Goal: Information Seeking & Learning: Learn about a topic

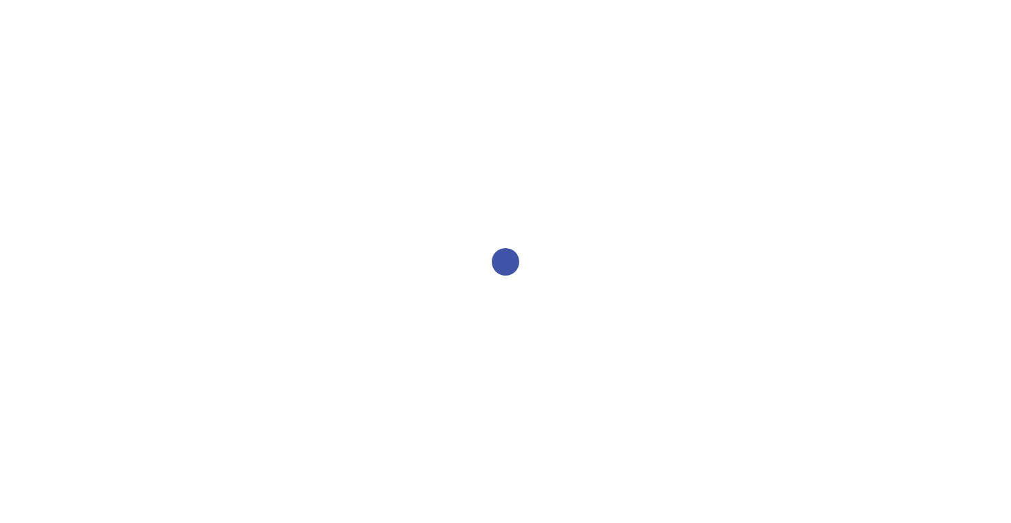
select select "2bed604d-1099-4043-b1bc-2365e8740244"
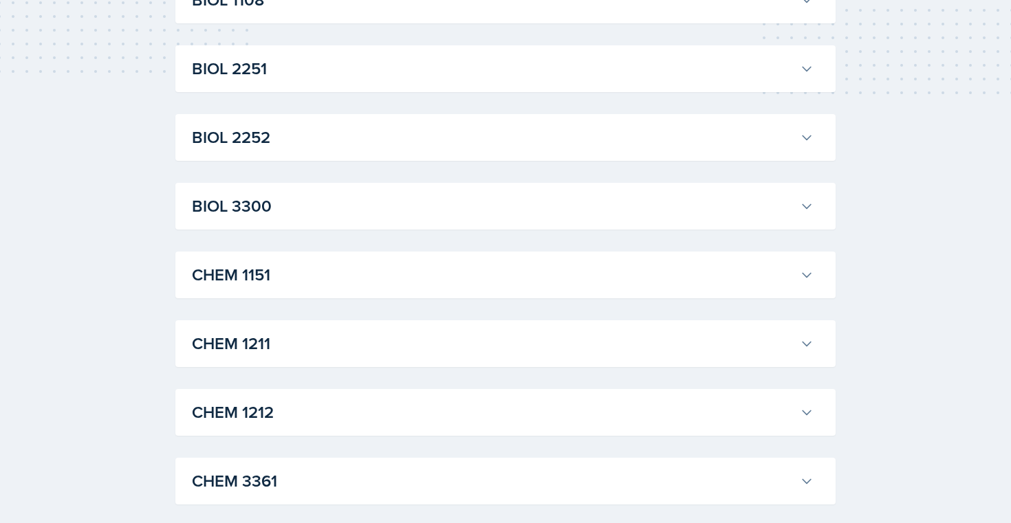
scroll to position [427, 0]
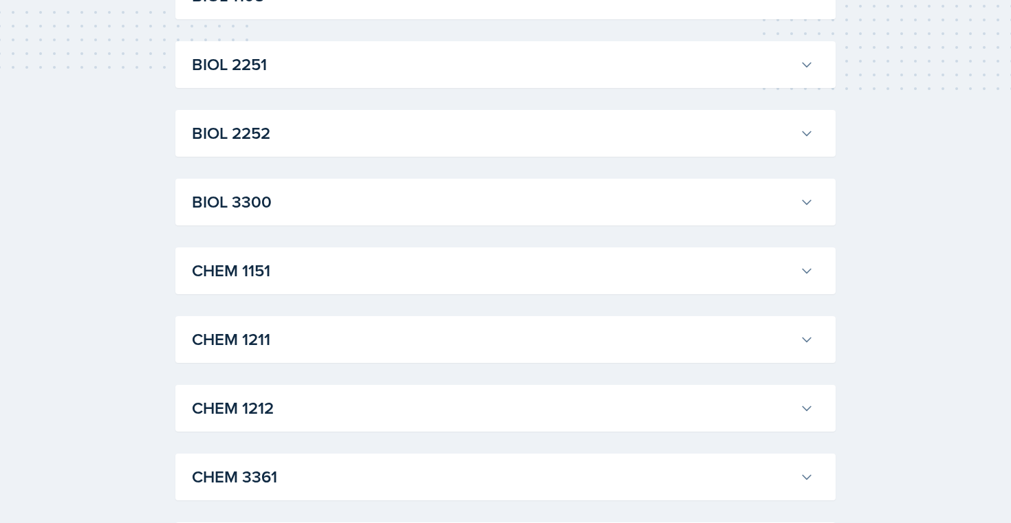
click at [321, 205] on h3 "BIOL 3300" at bounding box center [493, 202] width 602 height 25
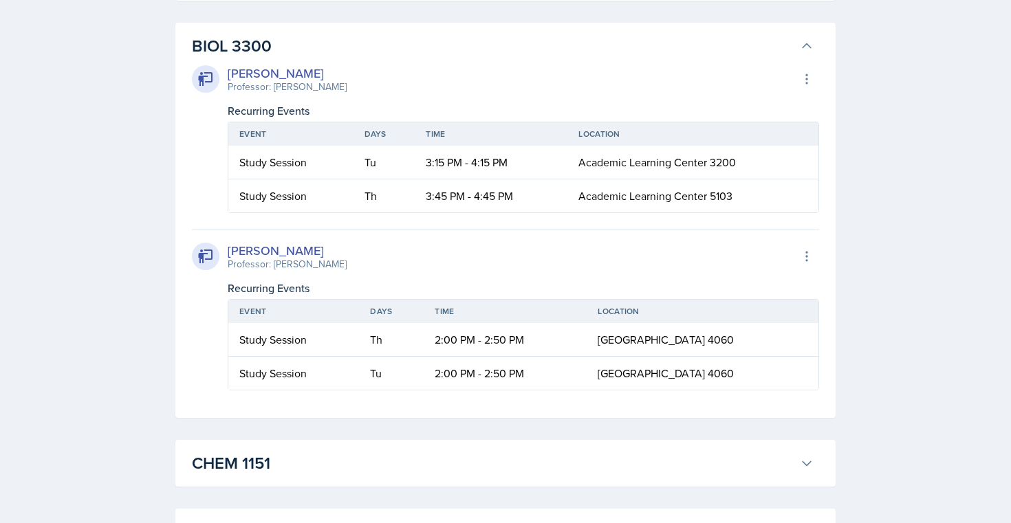
scroll to position [562, 0]
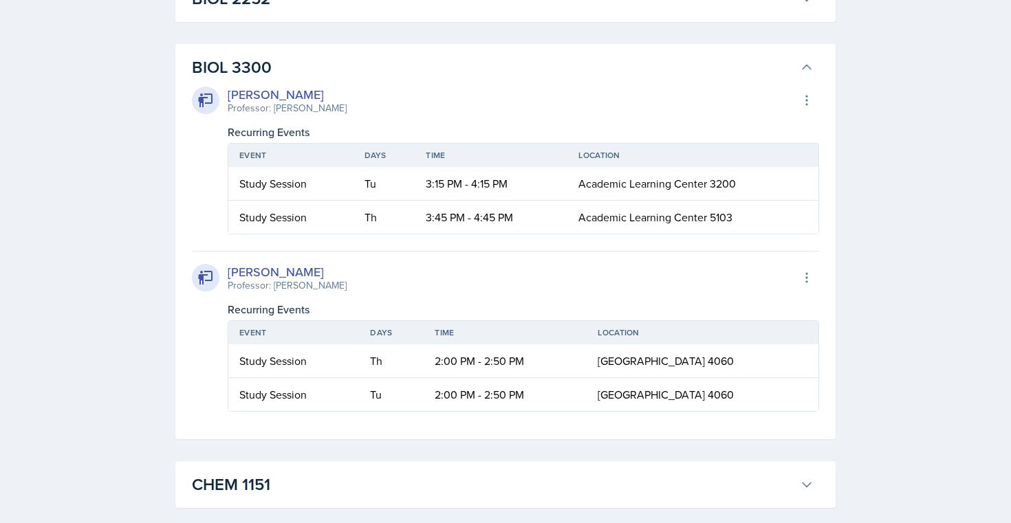
click at [263, 94] on div "[PERSON_NAME]" at bounding box center [287, 94] width 119 height 19
click at [263, 70] on h3 "BIOL 3300" at bounding box center [493, 67] width 602 height 25
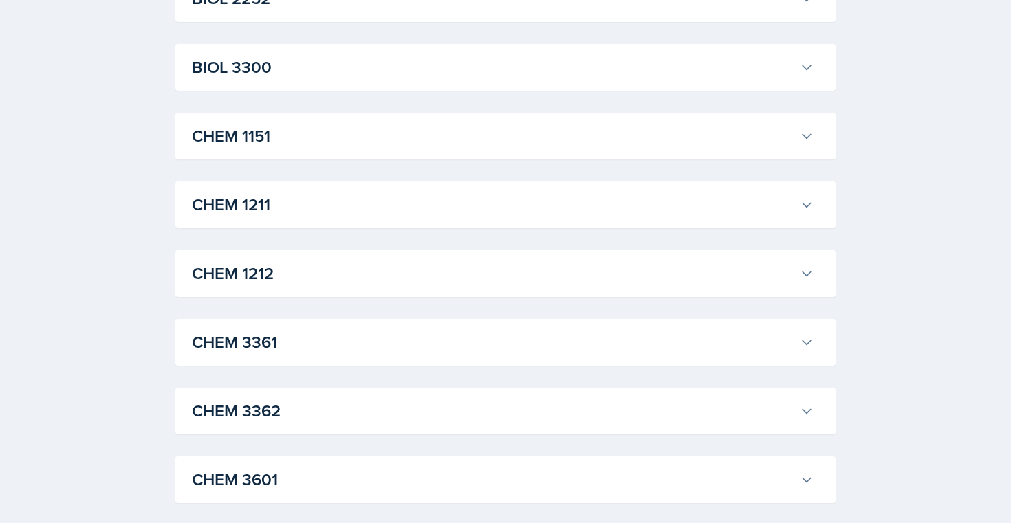
click at [268, 290] on div "CHEM 1212 [PERSON_NAME] Professor: [PERSON_NAME] Export to Google Calendar Recu…" at bounding box center [505, 273] width 660 height 47
click at [268, 274] on h3 "CHEM 1212" at bounding box center [493, 273] width 602 height 25
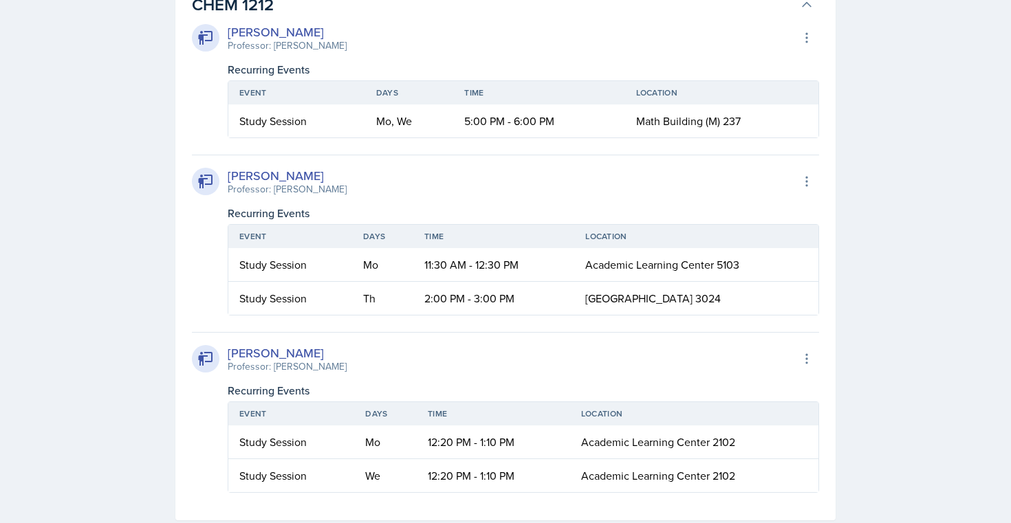
scroll to position [824, 0]
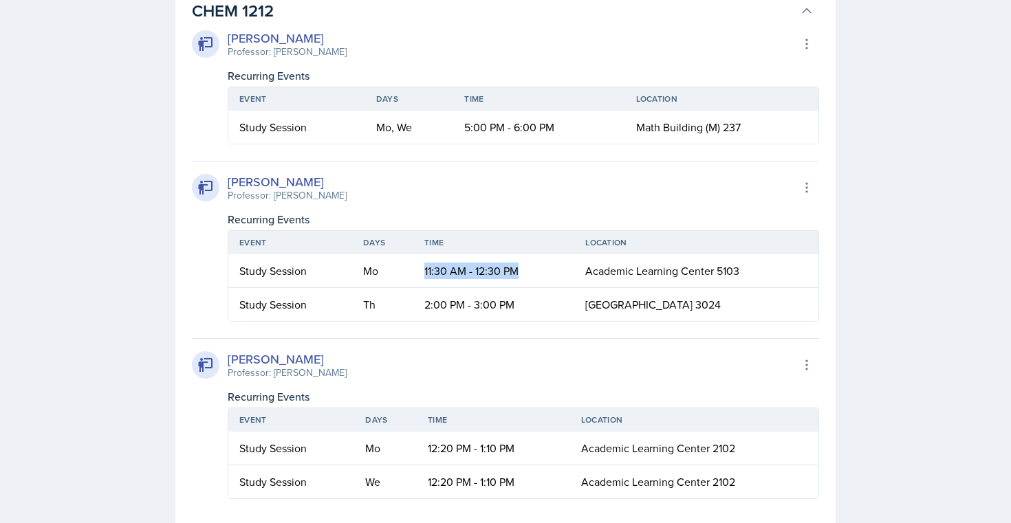
drag, startPoint x: 417, startPoint y: 272, endPoint x: 569, endPoint y: 276, distance: 152.0
click at [569, 276] on td "11:30 AM - 12:30 PM" at bounding box center [493, 271] width 161 height 34
drag, startPoint x: 426, startPoint y: 296, endPoint x: 558, endPoint y: 303, distance: 132.9
click at [558, 303] on td "2:00 PM - 3:00 PM" at bounding box center [493, 304] width 161 height 33
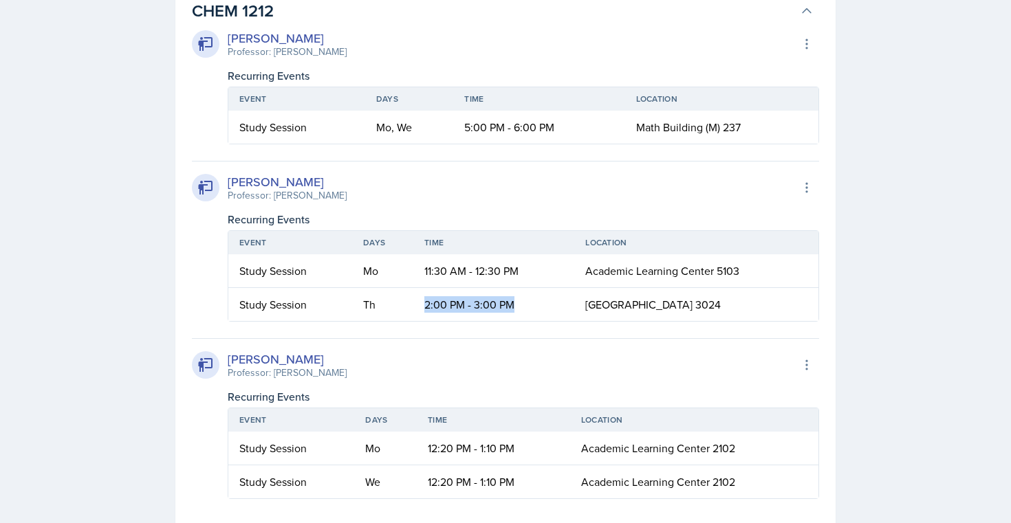
click at [558, 303] on td "2:00 PM - 3:00 PM" at bounding box center [493, 304] width 161 height 33
drag, startPoint x: 455, startPoint y: 129, endPoint x: 573, endPoint y: 130, distance: 117.6
click at [573, 130] on td "5:00 PM - 6:00 PM" at bounding box center [538, 127] width 171 height 33
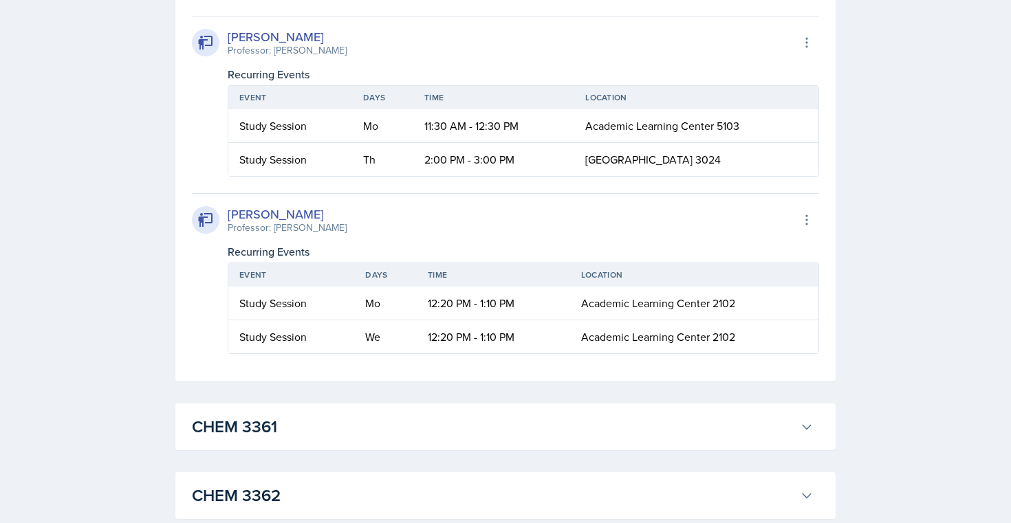
scroll to position [709, 0]
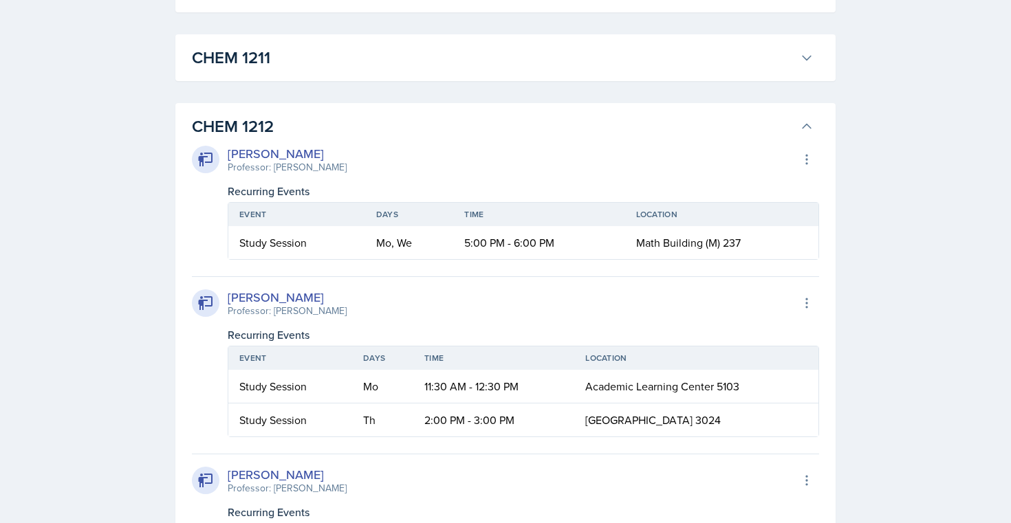
click at [573, 126] on h3 "CHEM 1212" at bounding box center [493, 126] width 602 height 25
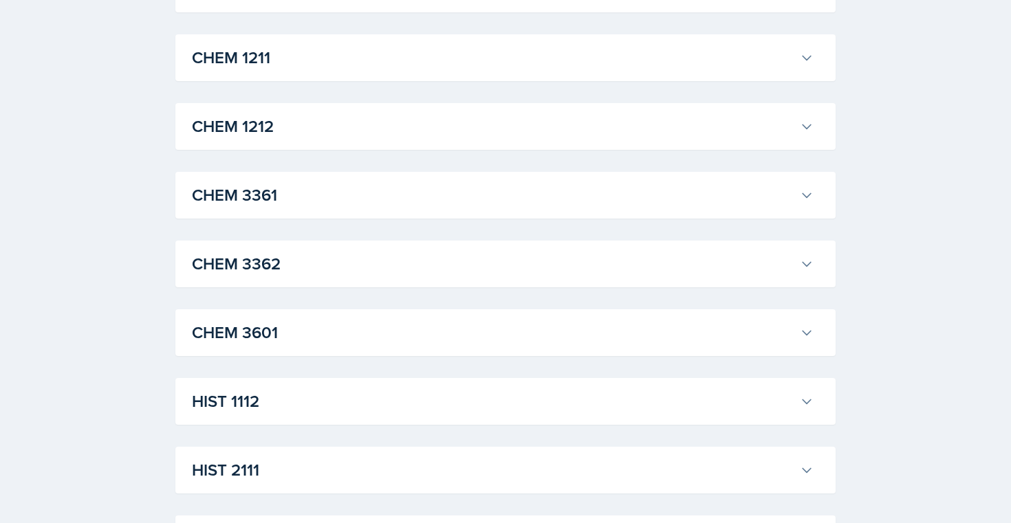
click at [347, 71] on button "CHEM 1211" at bounding box center [502, 58] width 627 height 30
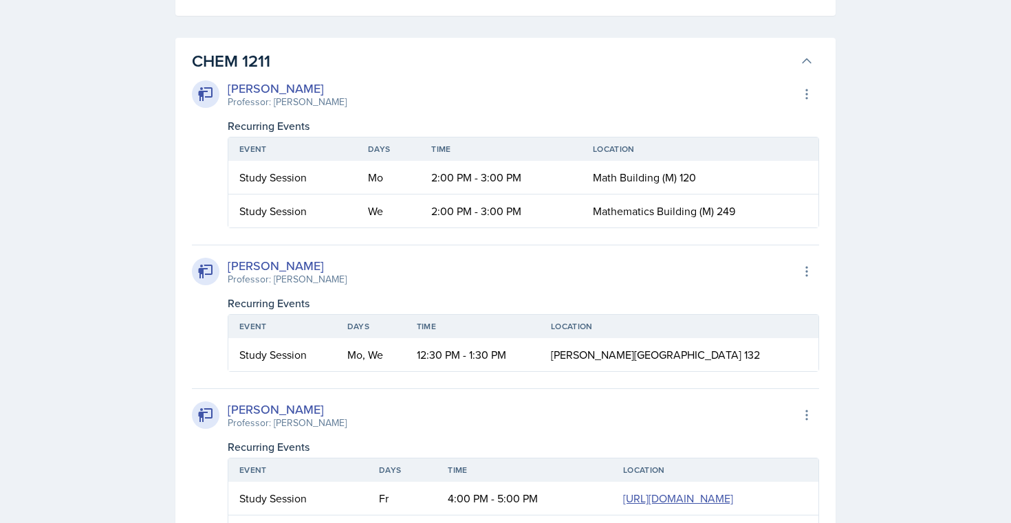
scroll to position [703, 0]
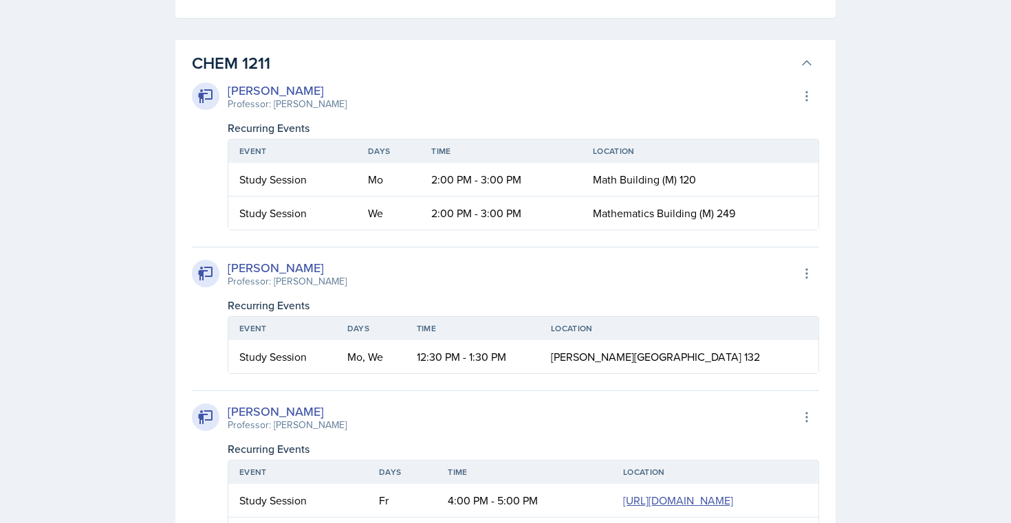
click at [355, 71] on h3 "CHEM 1211" at bounding box center [493, 63] width 602 height 25
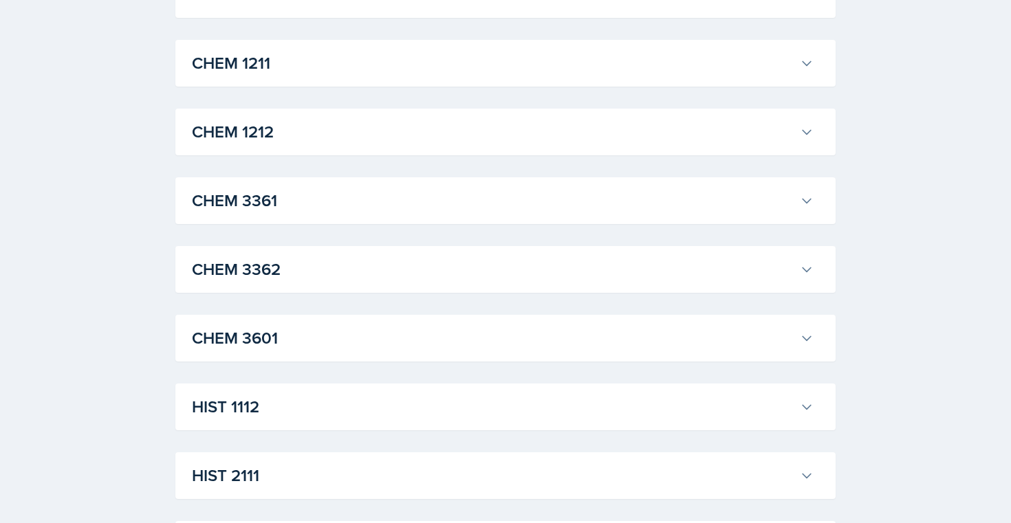
click at [301, 127] on h3 "CHEM 1212" at bounding box center [493, 132] width 602 height 25
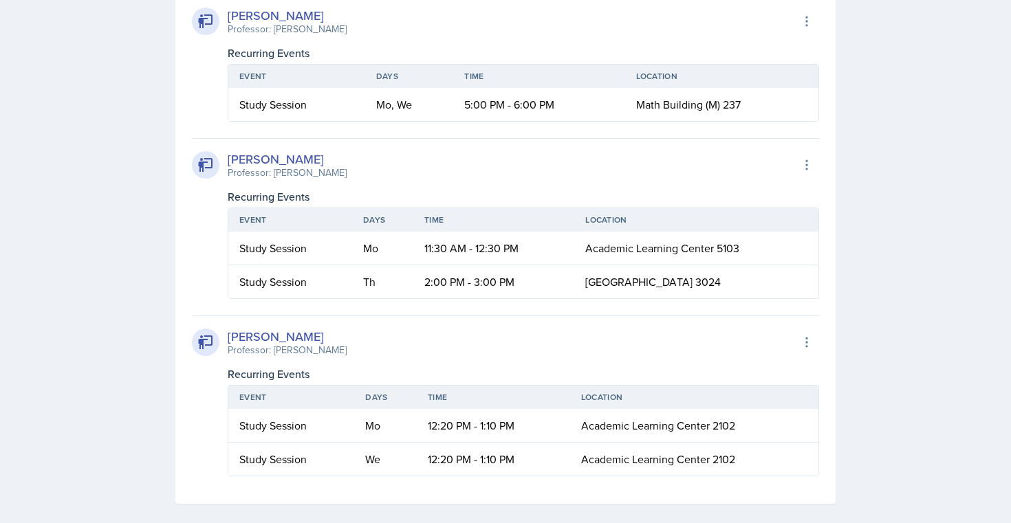
scroll to position [842, 0]
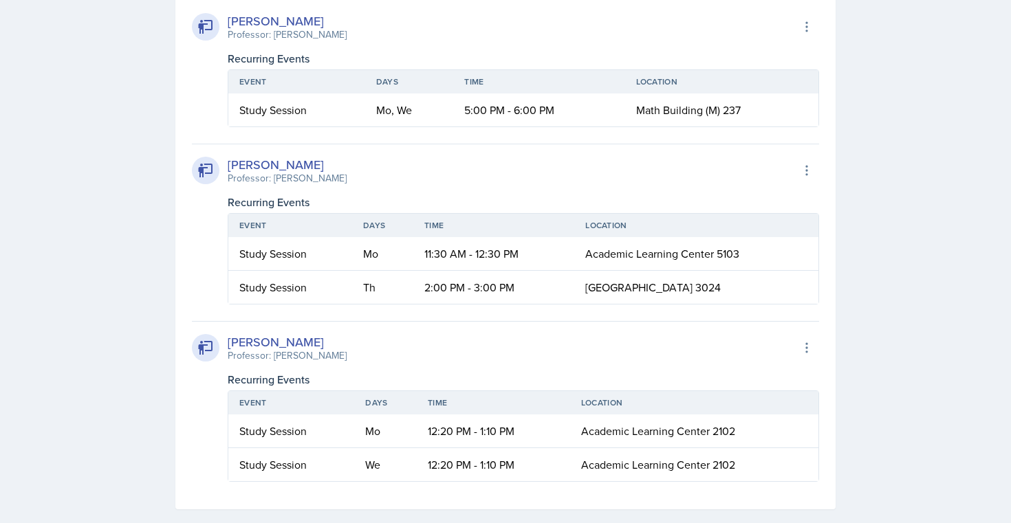
click at [325, 24] on div "[PERSON_NAME]" at bounding box center [287, 21] width 119 height 19
click at [347, 23] on div "[PERSON_NAME]" at bounding box center [287, 21] width 119 height 19
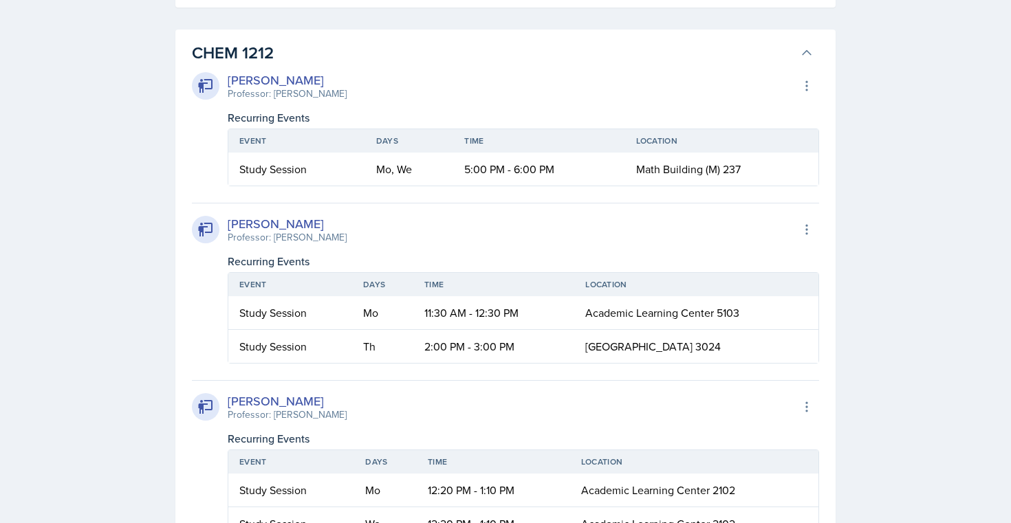
scroll to position [781, 0]
click at [341, 50] on h3 "CHEM 1212" at bounding box center [493, 54] width 602 height 25
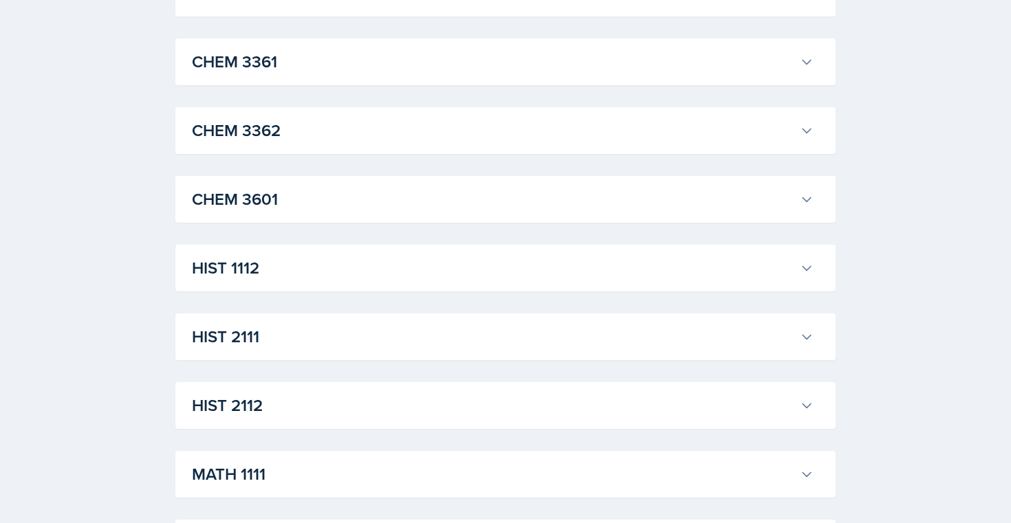
scroll to position [866, 0]
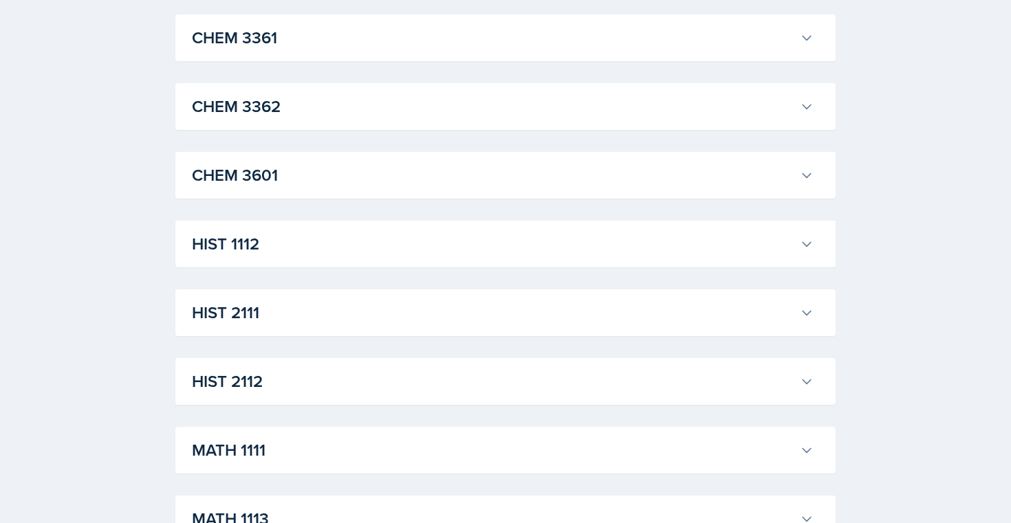
click at [283, 149] on div "ACCT 2101 [PERSON_NAME] Professor: [PERSON_NAME] Export to Google Calendar Recu…" at bounding box center [505, 451] width 660 height 2110
click at [285, 116] on h3 "CHEM 3362" at bounding box center [493, 106] width 602 height 25
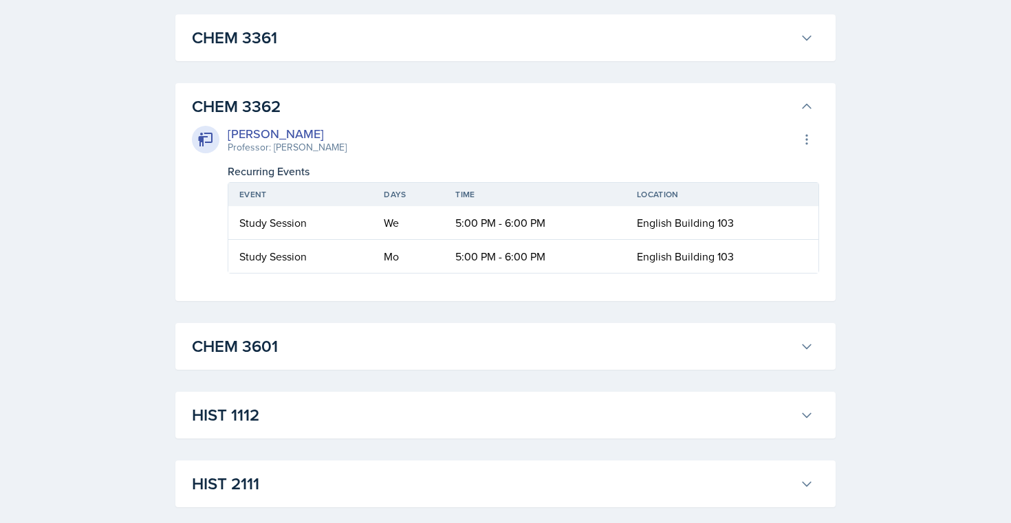
click at [285, 116] on h3 "CHEM 3362" at bounding box center [493, 106] width 602 height 25
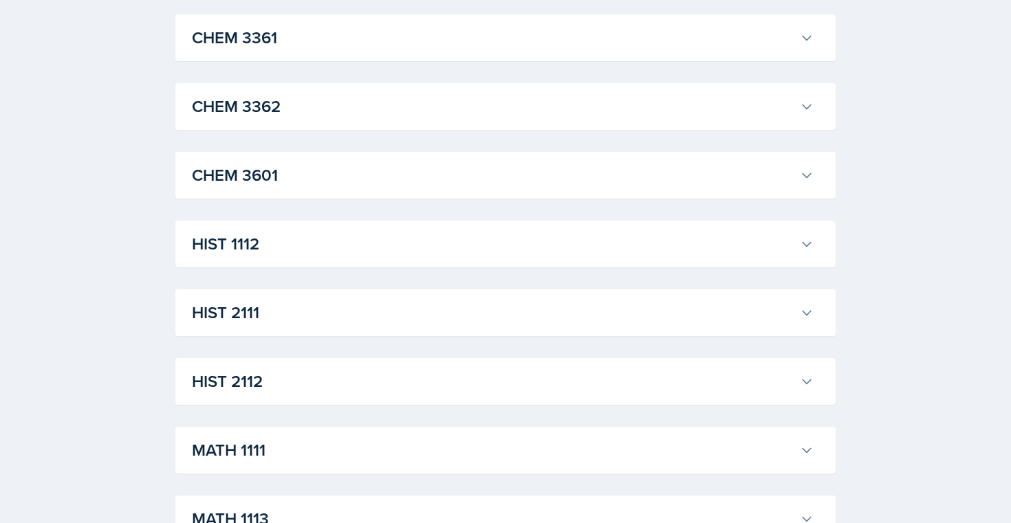
click at [284, 51] on button "CHEM 3361" at bounding box center [502, 38] width 627 height 30
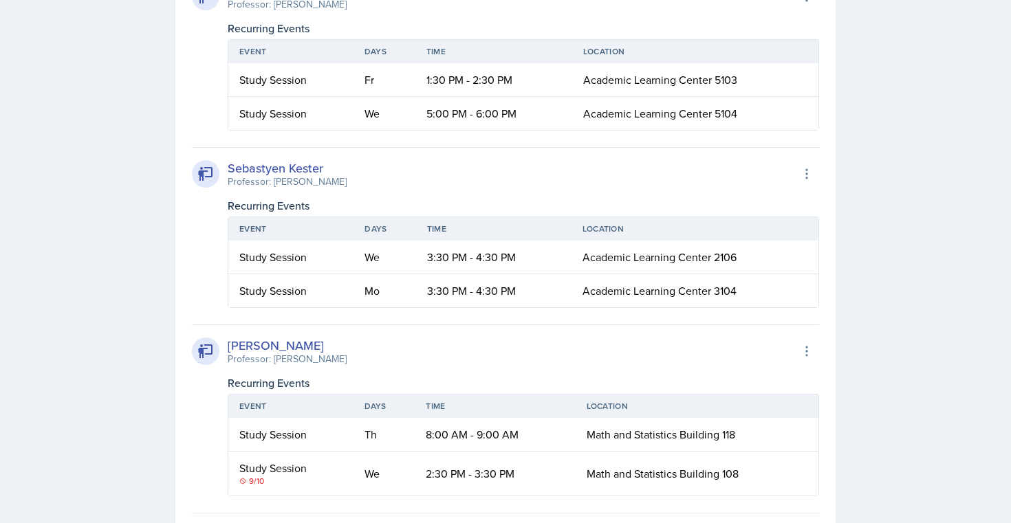
scroll to position [868, 0]
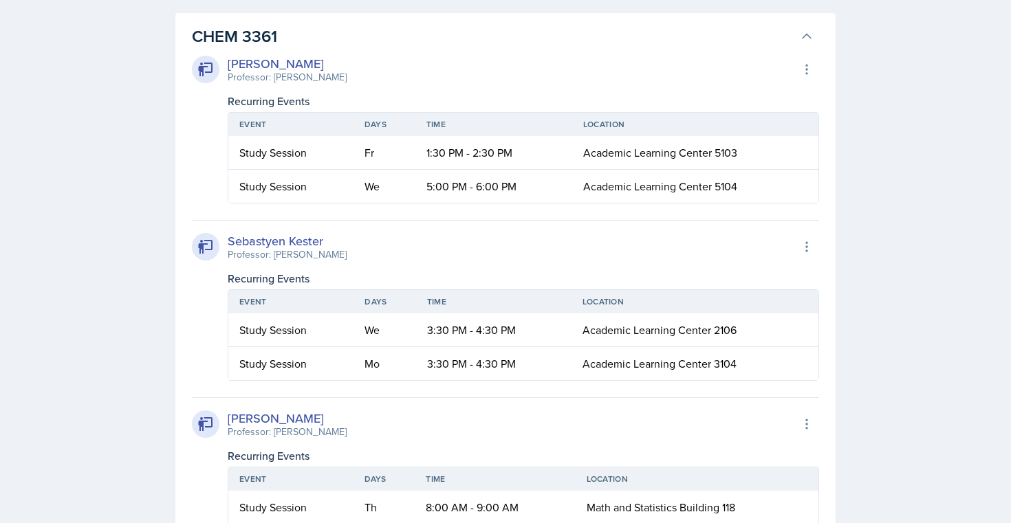
click at [268, 30] on h3 "CHEM 3361" at bounding box center [493, 36] width 602 height 25
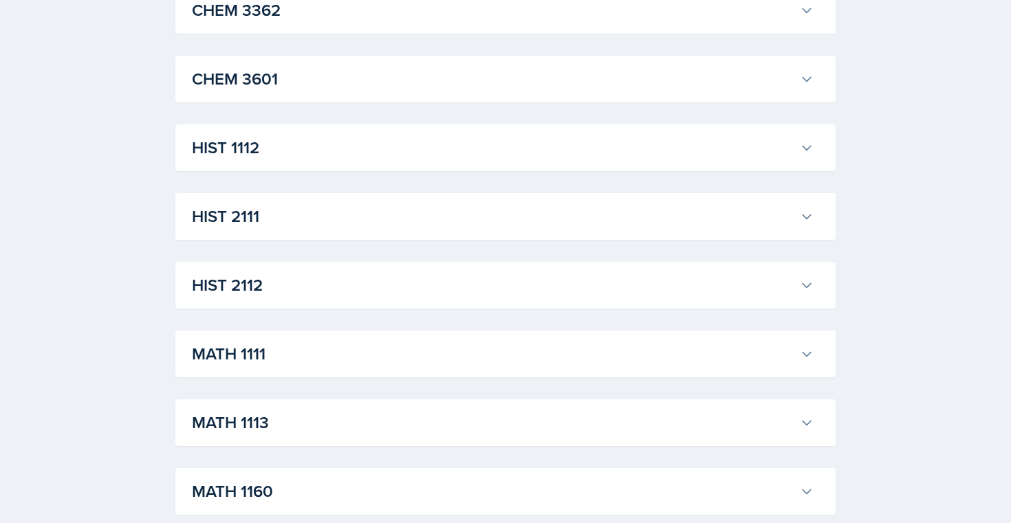
scroll to position [963, 0]
click at [254, 72] on h3 "CHEM 3601" at bounding box center [493, 78] width 602 height 25
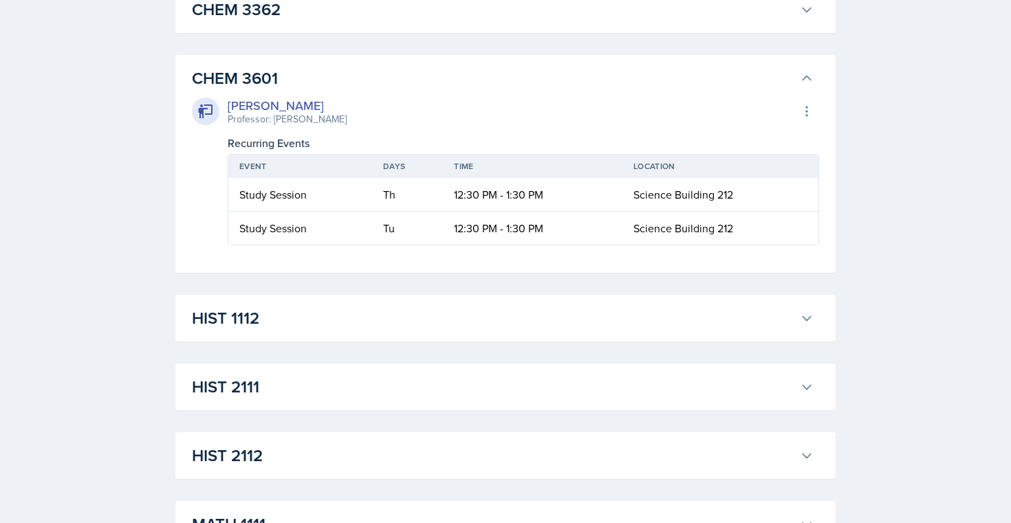
click at [254, 72] on h3 "CHEM 3601" at bounding box center [493, 78] width 602 height 25
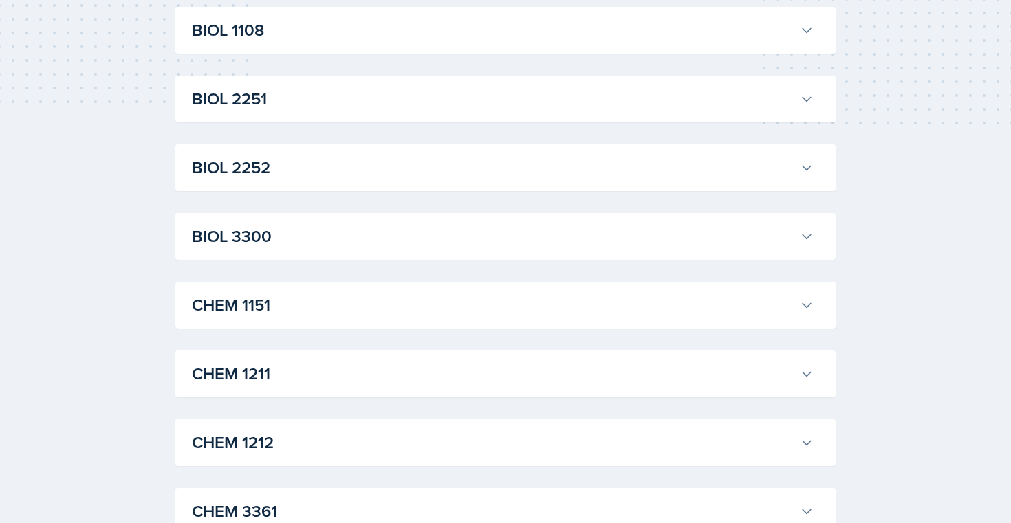
scroll to position [391, 0]
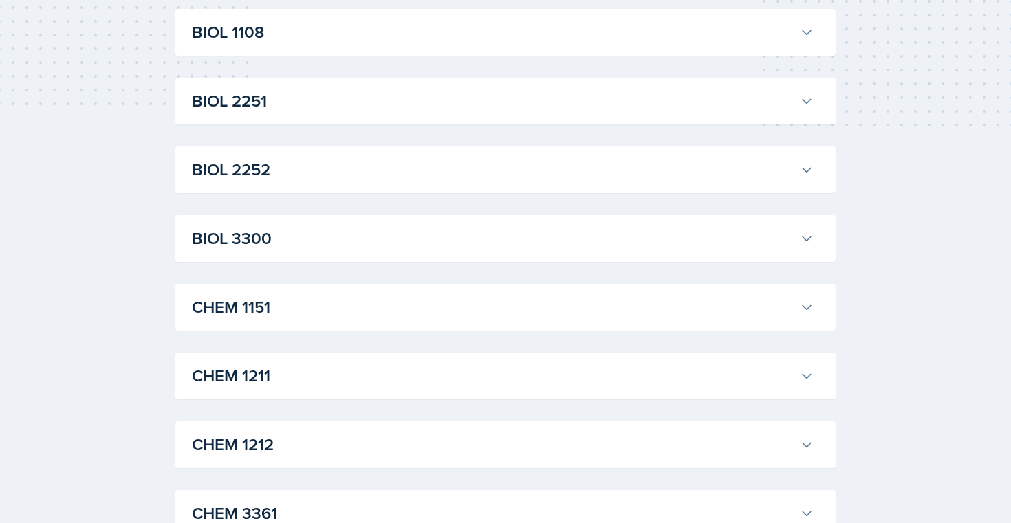
click at [263, 252] on button "BIOL 3300" at bounding box center [502, 238] width 627 height 30
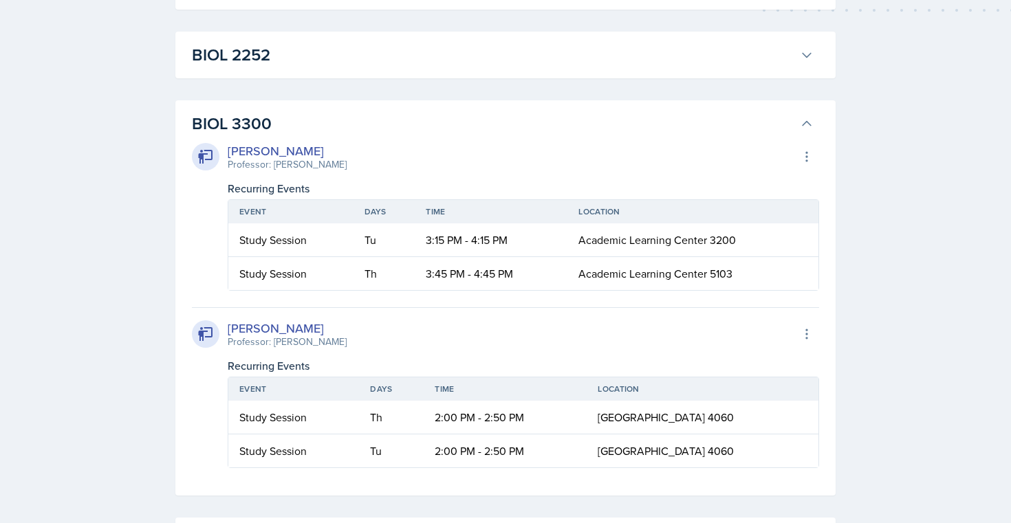
scroll to position [505, 0]
click at [267, 138] on div "[PERSON_NAME] Professor: [PERSON_NAME] Export to Google Calendar Recurring Even…" at bounding box center [505, 303] width 627 height 332
click at [267, 133] on h3 "BIOL 3300" at bounding box center [493, 124] width 602 height 25
